Goal: Navigation & Orientation: Understand site structure

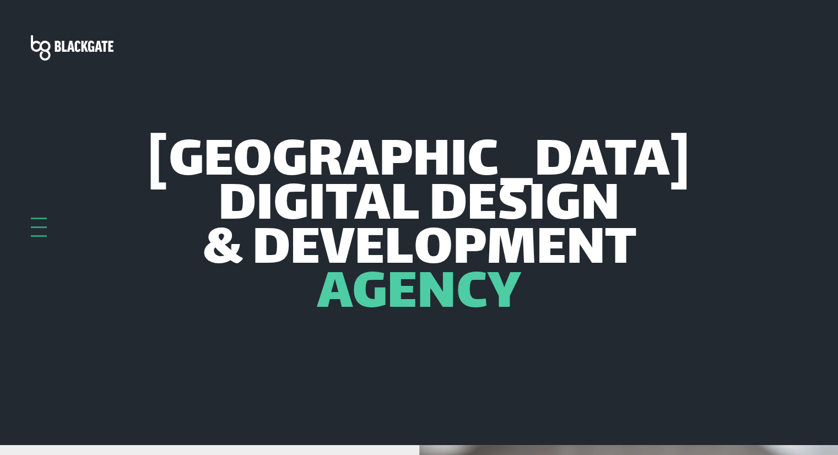
click at [37, 229] on div at bounding box center [39, 227] width 16 height 19
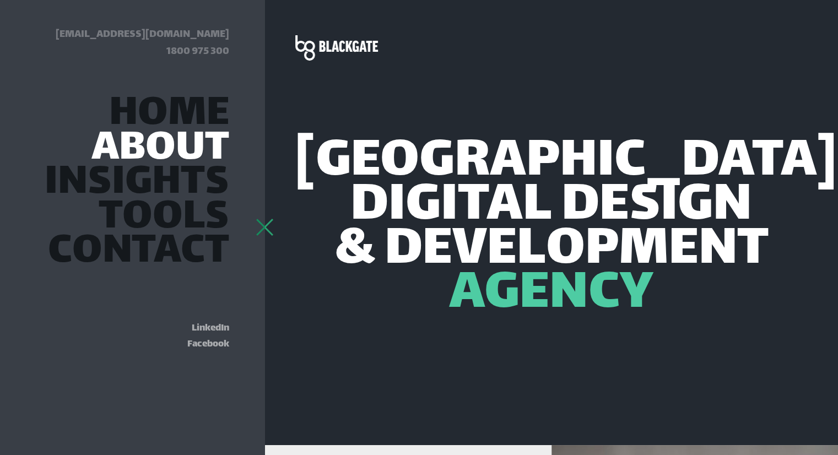
click at [190, 153] on link "About" at bounding box center [160, 150] width 138 height 30
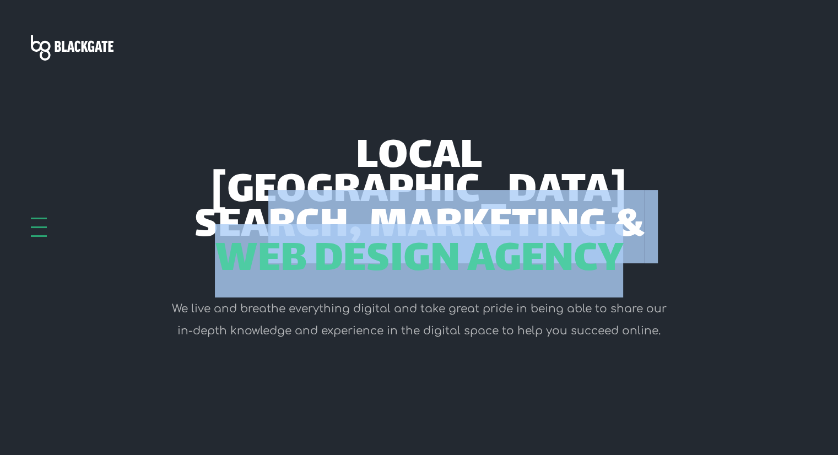
drag, startPoint x: 258, startPoint y: 156, endPoint x: 670, endPoint y: 234, distance: 419.2
click at [670, 234] on div "Local Adelaide Search, Marketing & Web Design Agency" at bounding box center [419, 210] width 512 height 138
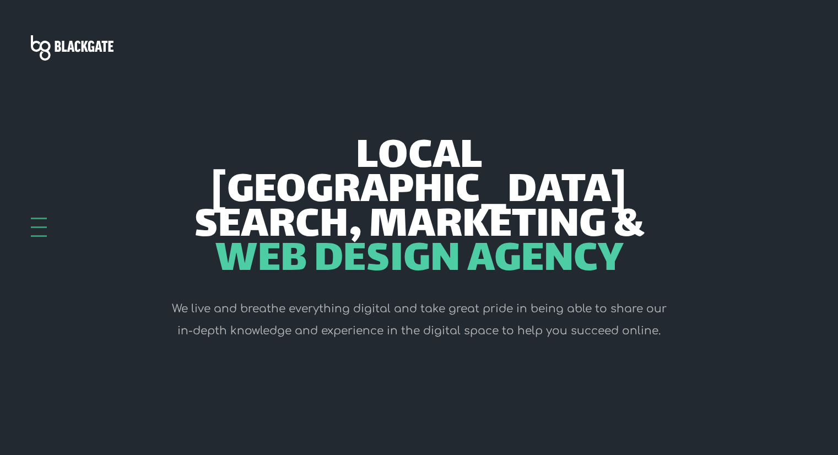
click at [670, 234] on div "Local Adelaide Search, Marketing & Web Design Agency" at bounding box center [419, 210] width 512 height 138
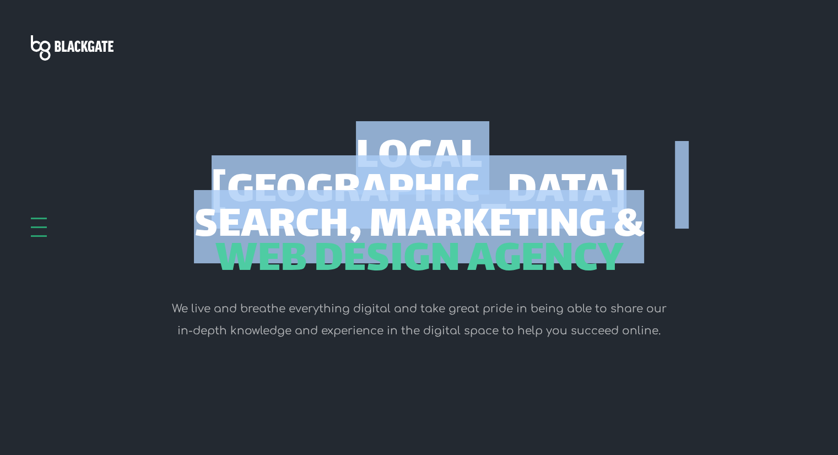
drag, startPoint x: 255, startPoint y: 154, endPoint x: 650, endPoint y: 179, distance: 395.6
click at [650, 179] on div "Local Adelaide Search, Marketing & Web Design Agency" at bounding box center [419, 210] width 512 height 138
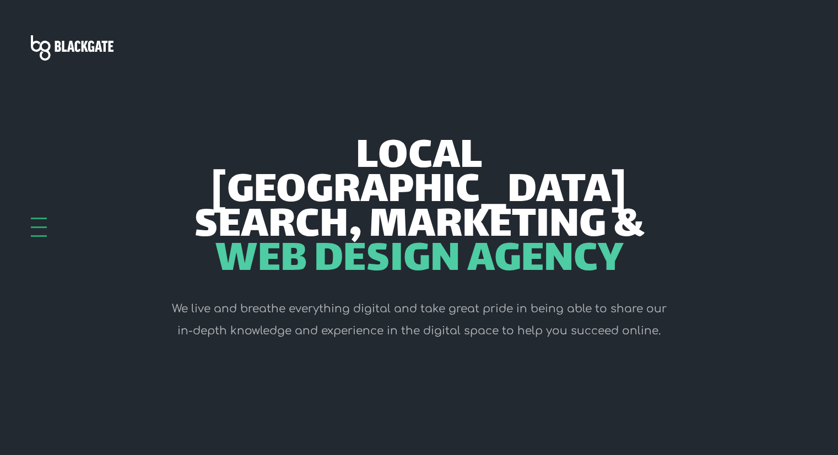
click at [650, 179] on div "Local Adelaide Search, Marketing & Web Design Agency" at bounding box center [419, 210] width 512 height 138
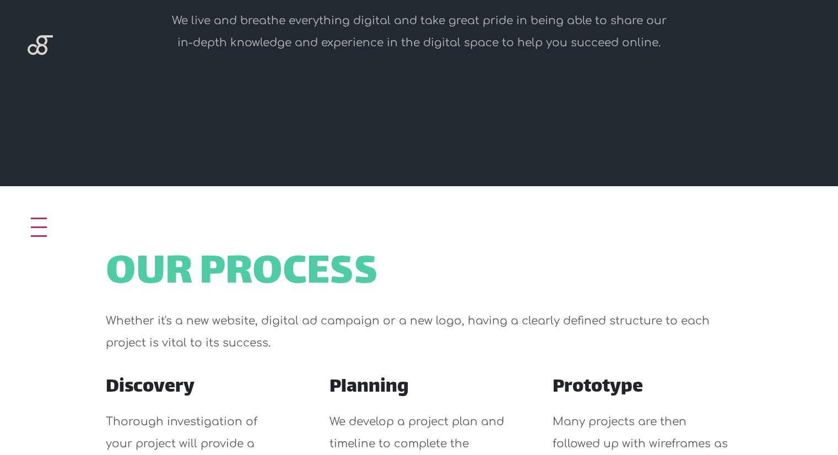
scroll to position [275, 0]
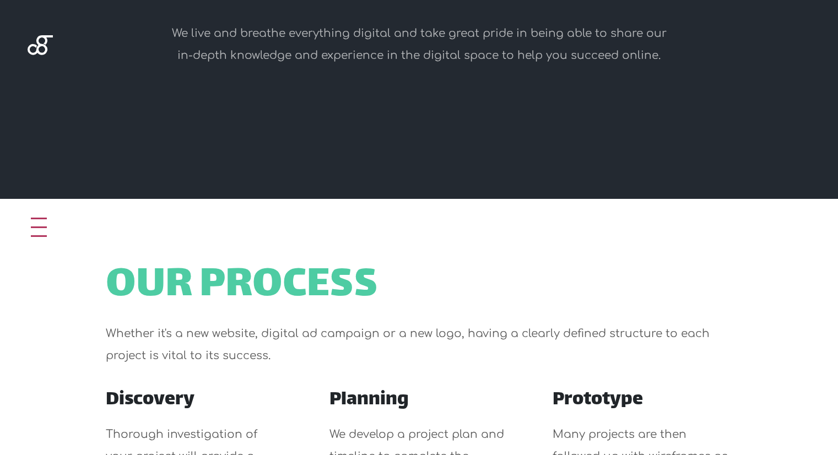
click at [42, 230] on div at bounding box center [39, 227] width 16 height 19
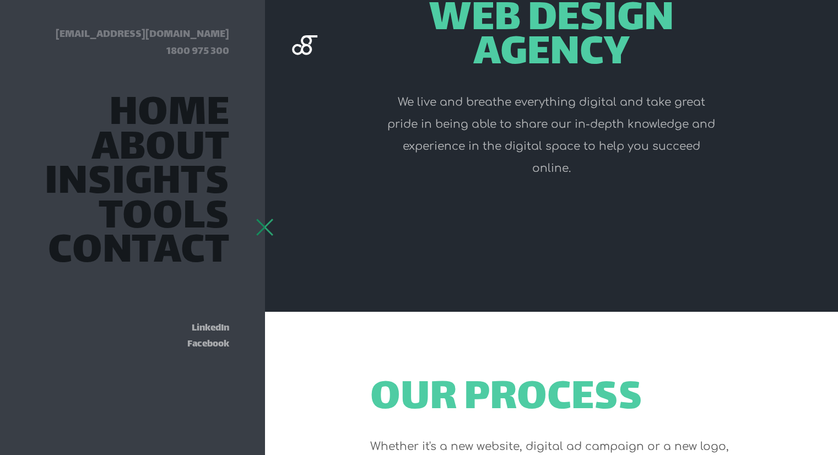
click at [405, 192] on header "Local Adelaide Search, Marketing & Web Design Agency We live and breathe everyt…" at bounding box center [550, 18] width 573 height 587
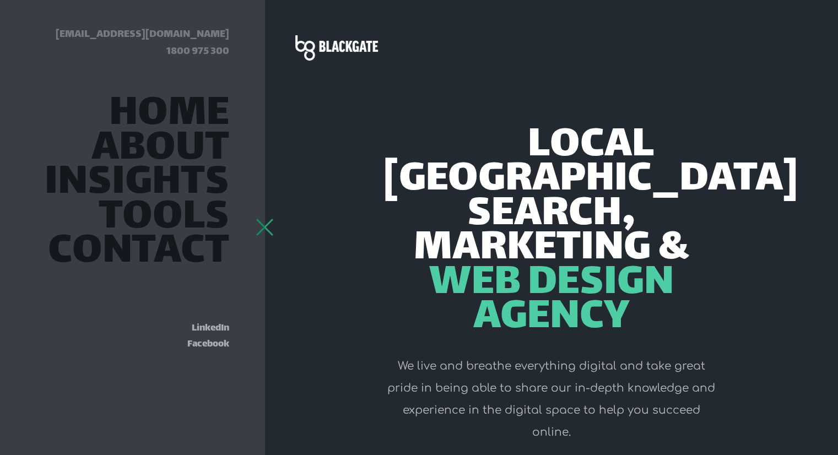
scroll to position [0, 0]
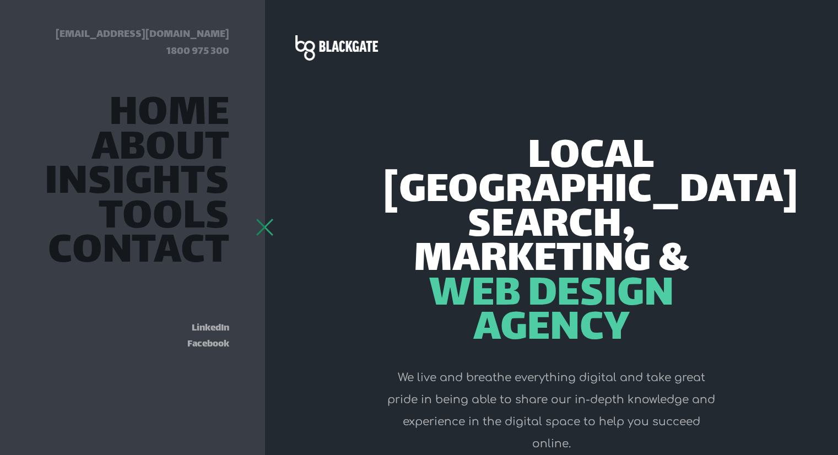
click at [798, 78] on header "Local Adelaide Search, Marketing & Web Design Agency We live and breathe everyt…" at bounding box center [550, 293] width 573 height 587
click at [265, 223] on div at bounding box center [265, 227] width 16 height 19
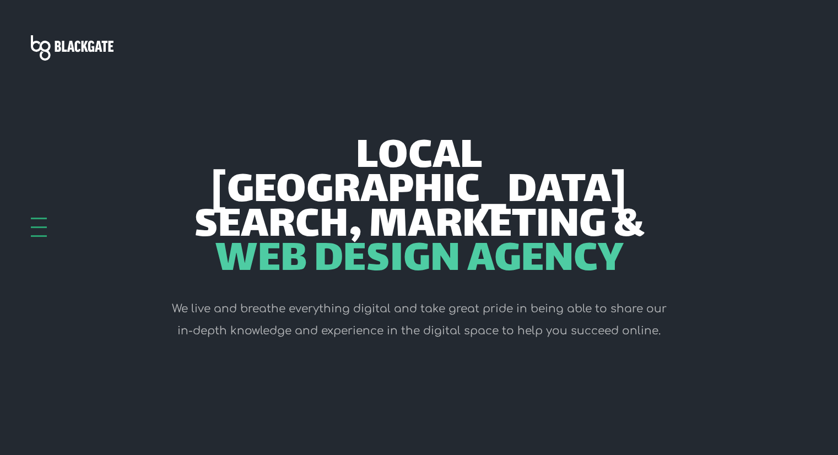
click at [35, 219] on div at bounding box center [39, 219] width 16 height 2
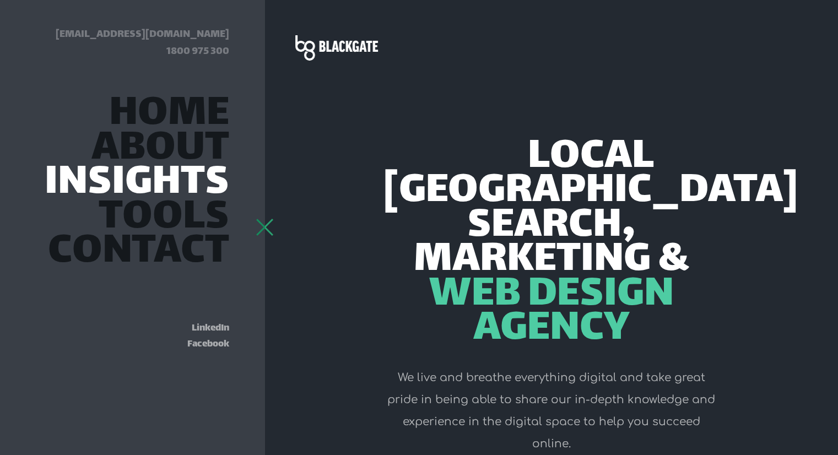
click at [171, 188] on link "Insights" at bounding box center [137, 184] width 184 height 30
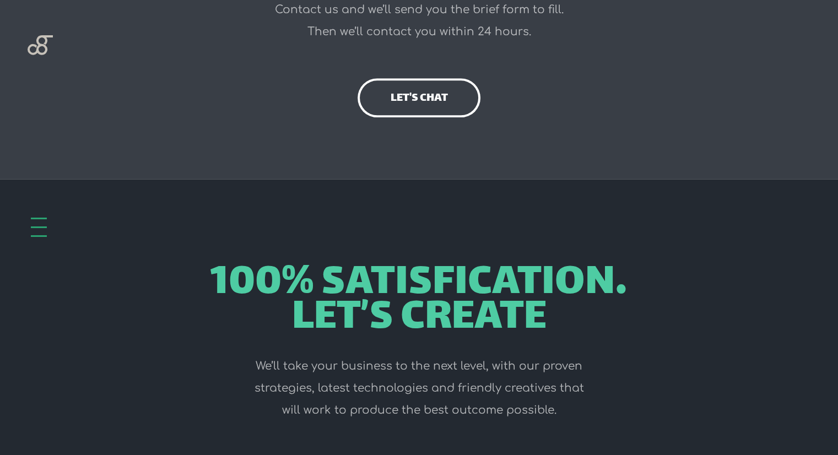
scroll to position [1237, 0]
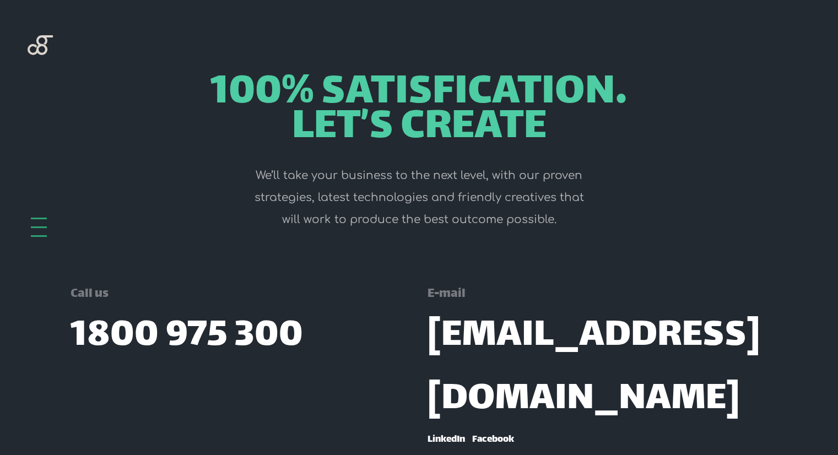
click at [36, 224] on div at bounding box center [39, 227] width 16 height 19
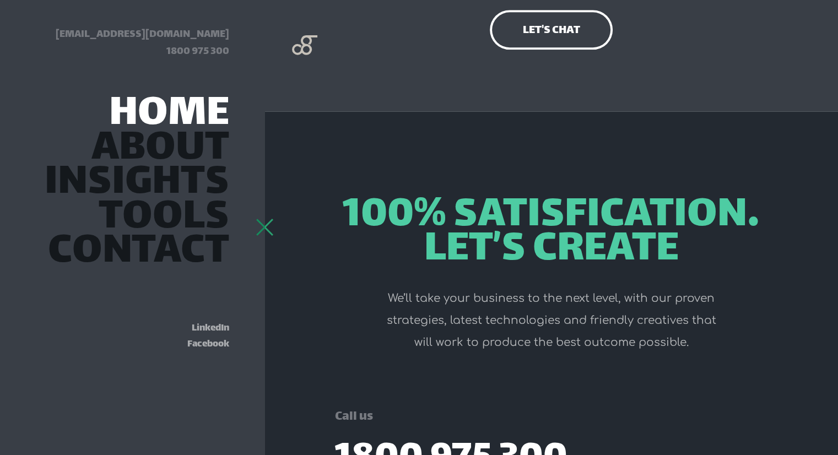
click at [194, 111] on link "Home" at bounding box center [169, 115] width 120 height 30
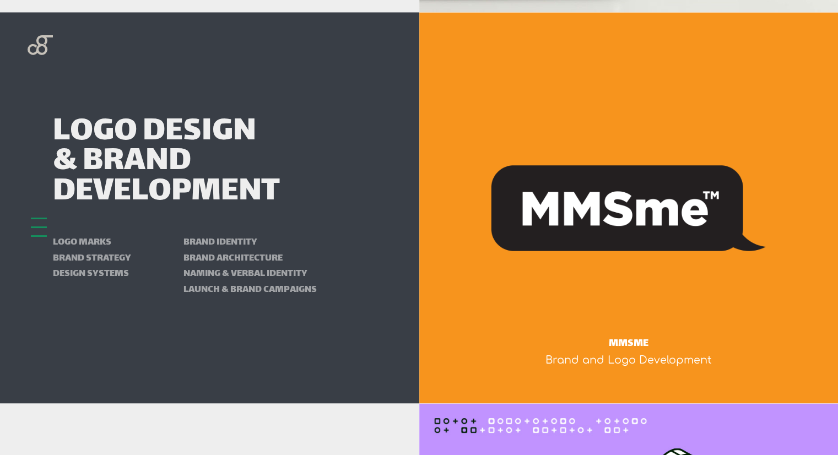
scroll to position [1928, 0]
